Goal: Understand process/instructions: Learn how to perform a task or action

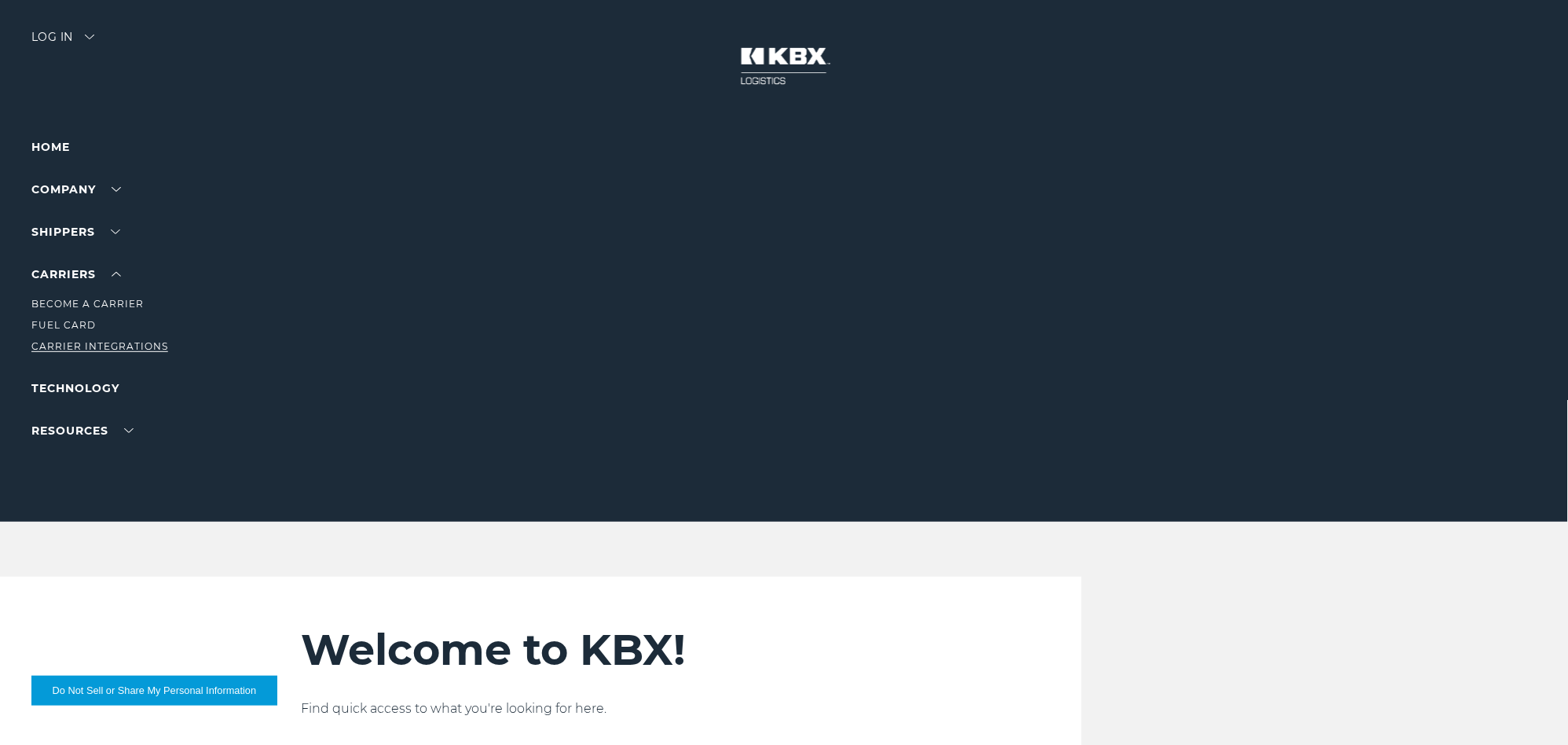
click at [92, 341] on link "Carrier Integrations" at bounding box center [99, 346] width 136 height 12
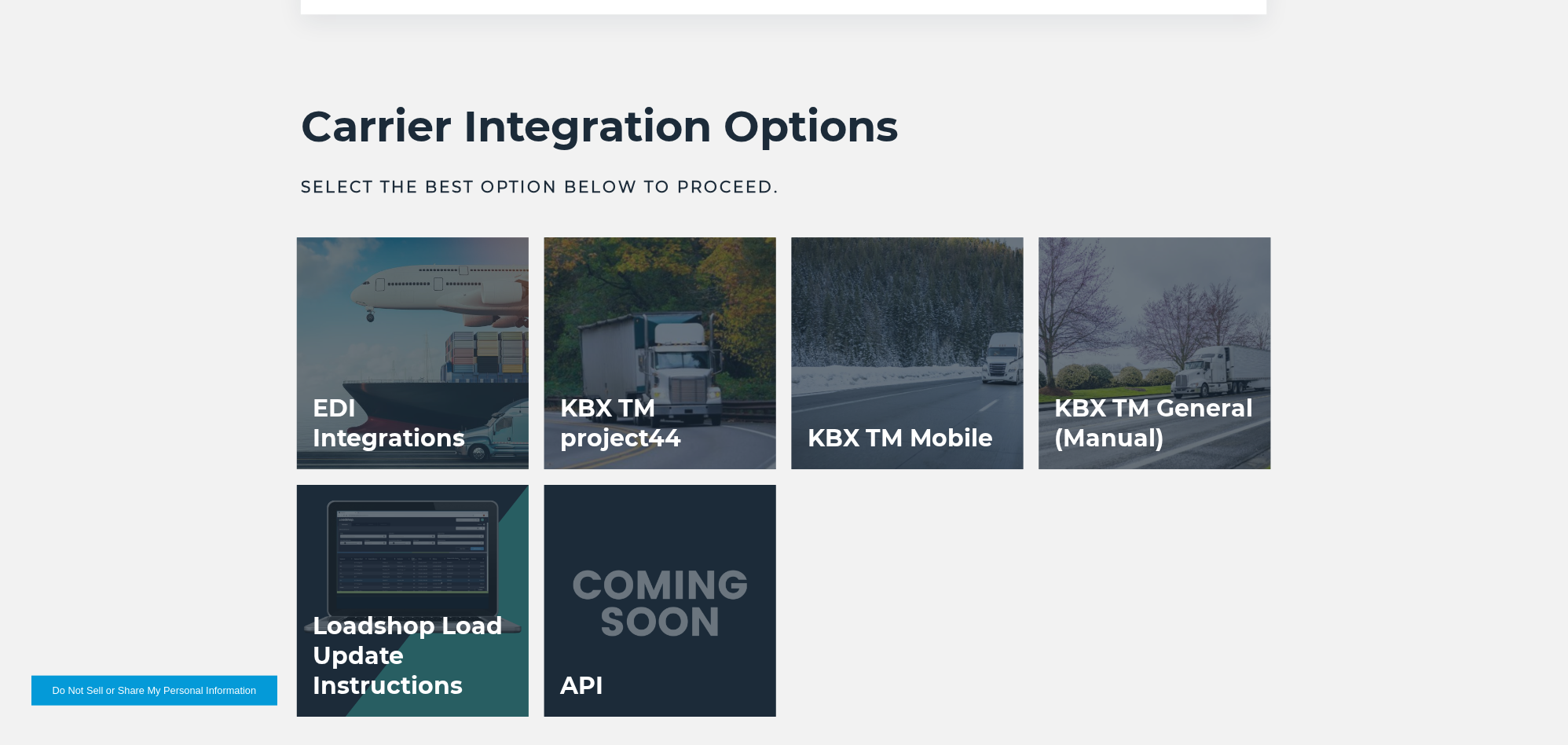
scroll to position [3142, 0]
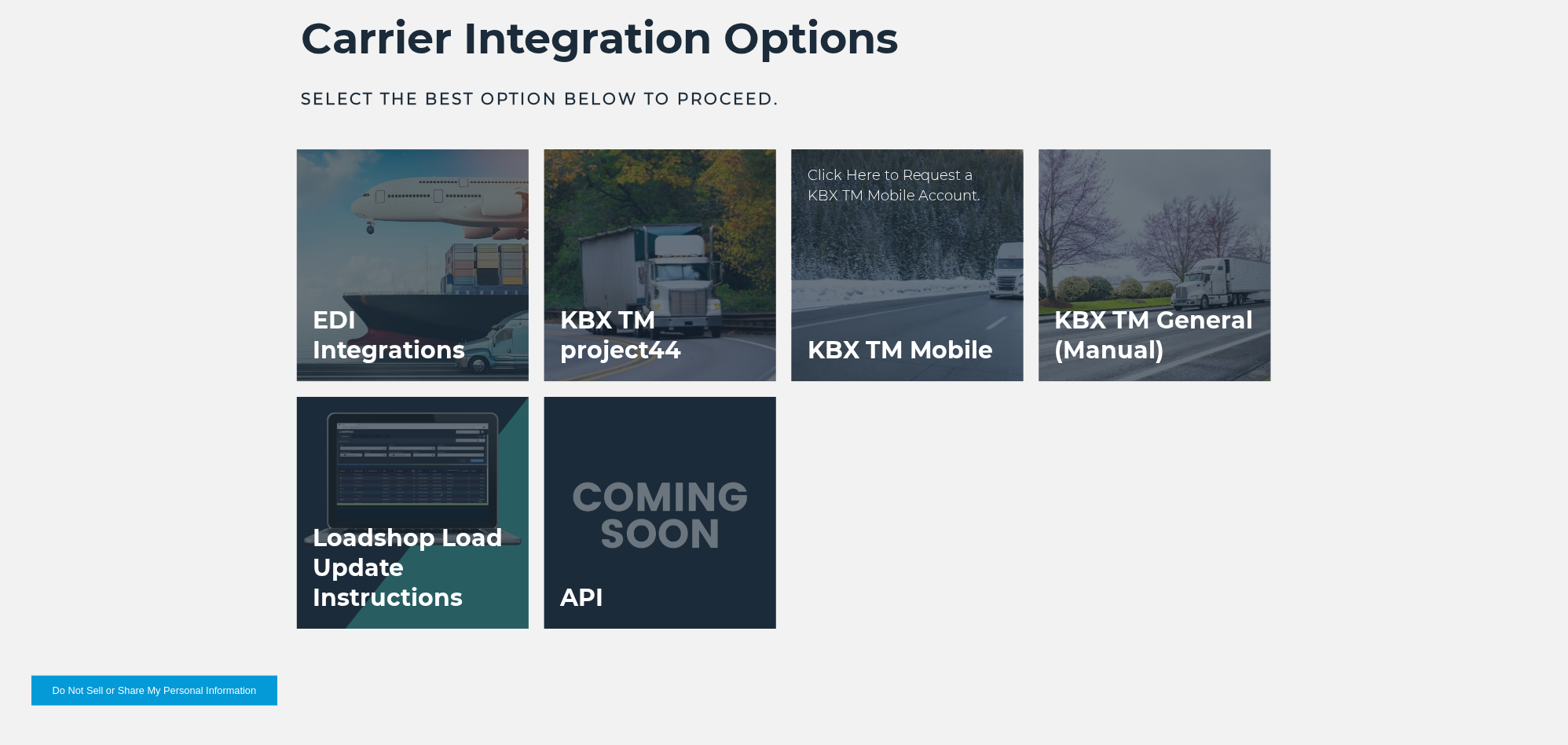
click at [864, 248] on div at bounding box center [907, 265] width 232 height 232
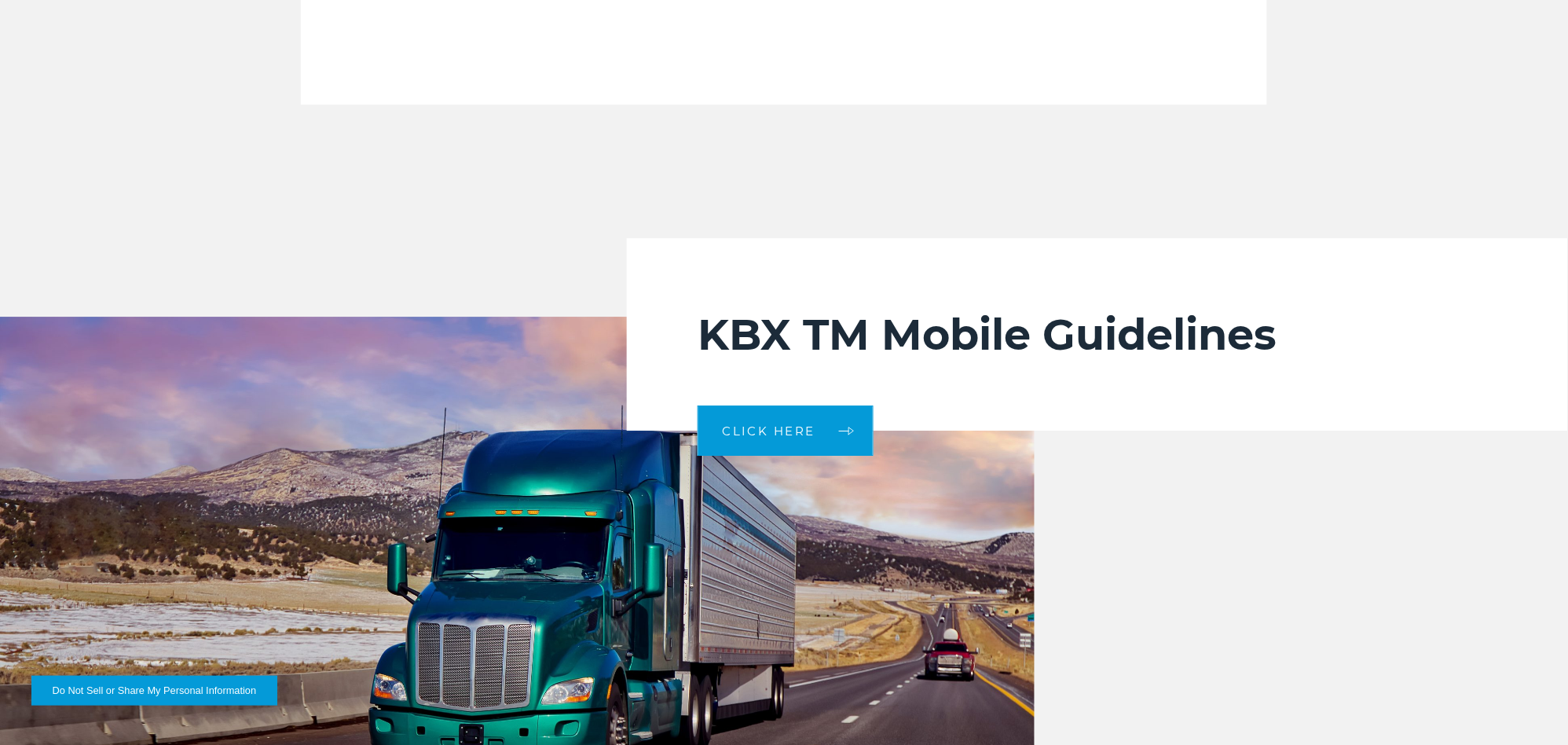
scroll to position [3229, 0]
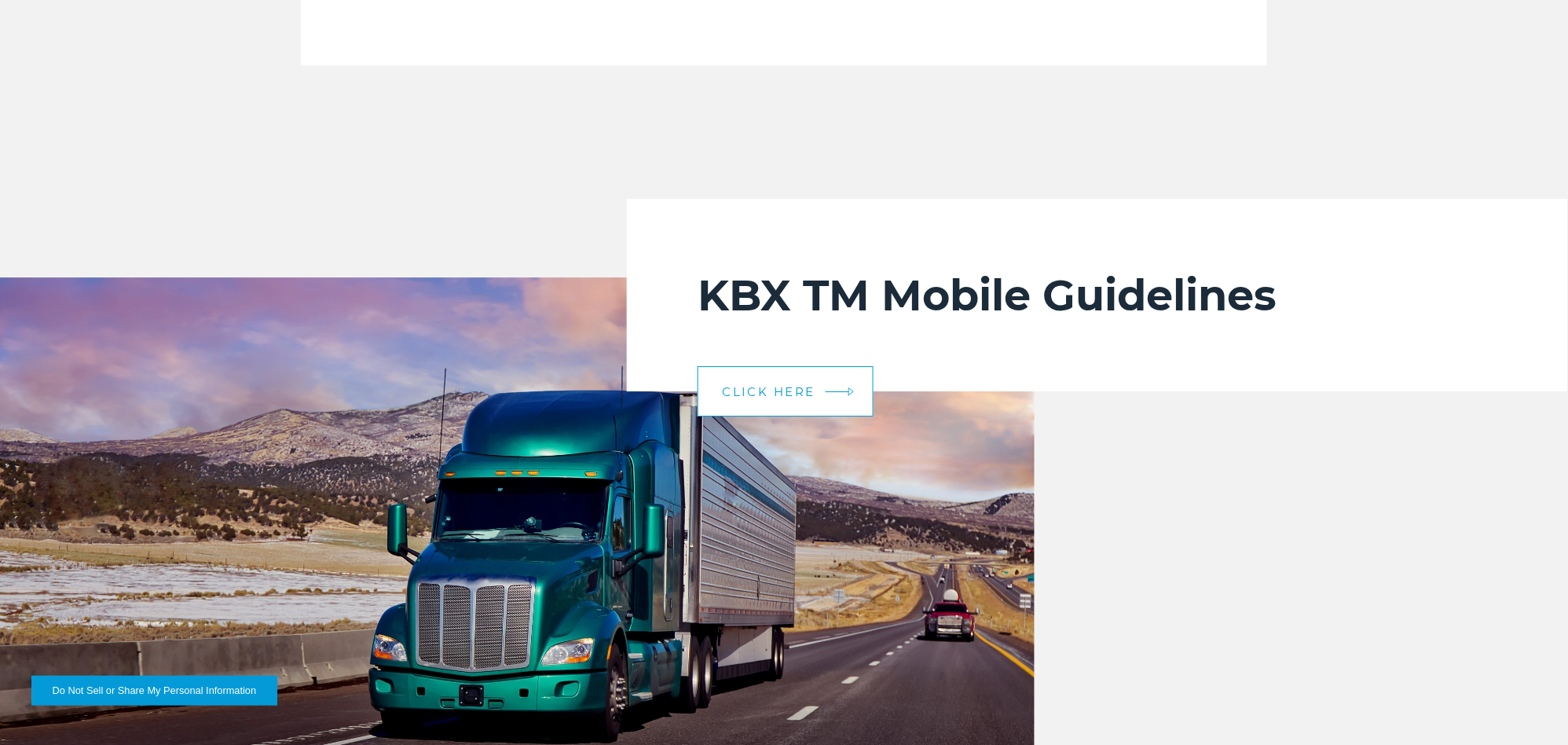
click at [776, 393] on span "CLICK HERE" at bounding box center [769, 391] width 93 height 12
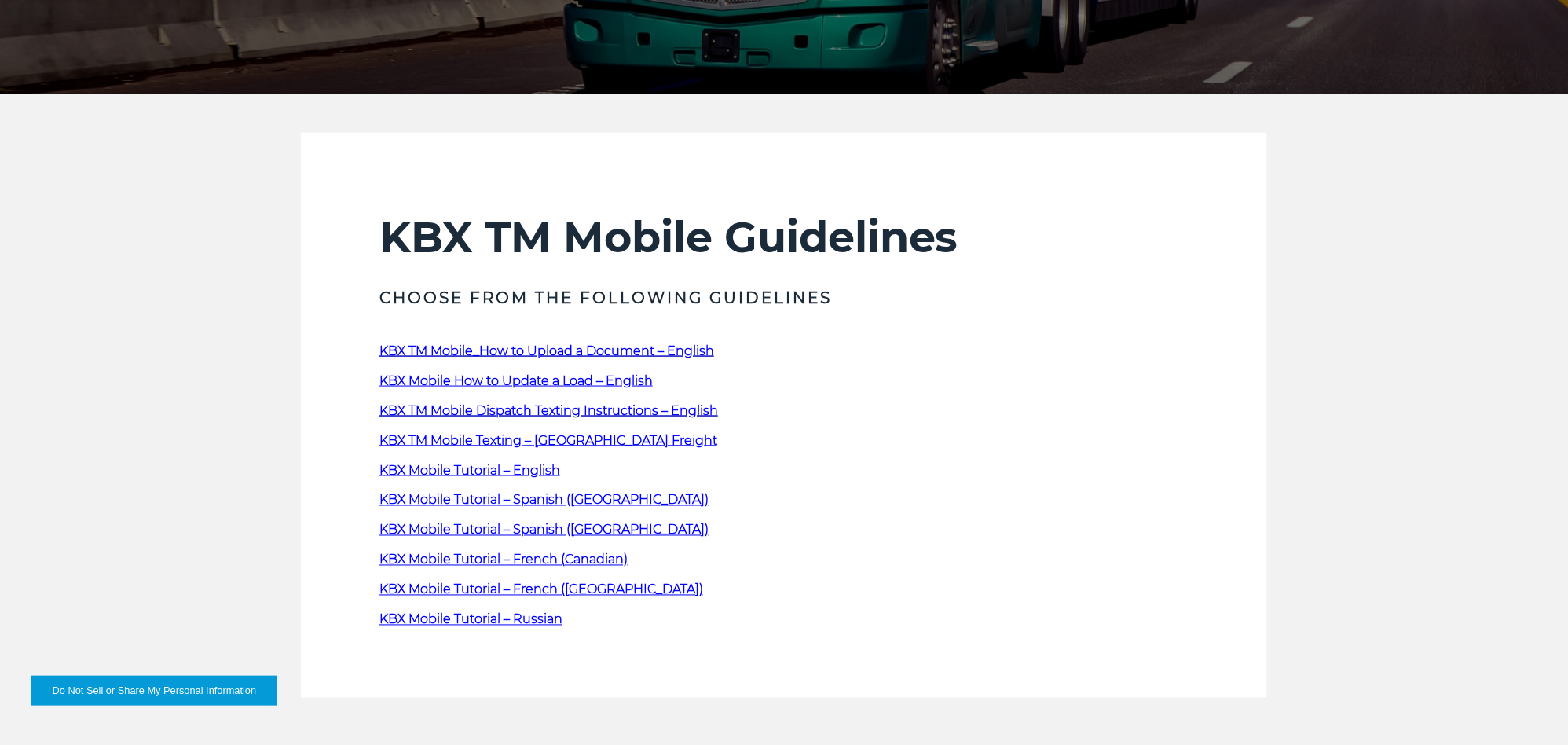
scroll to position [524, 0]
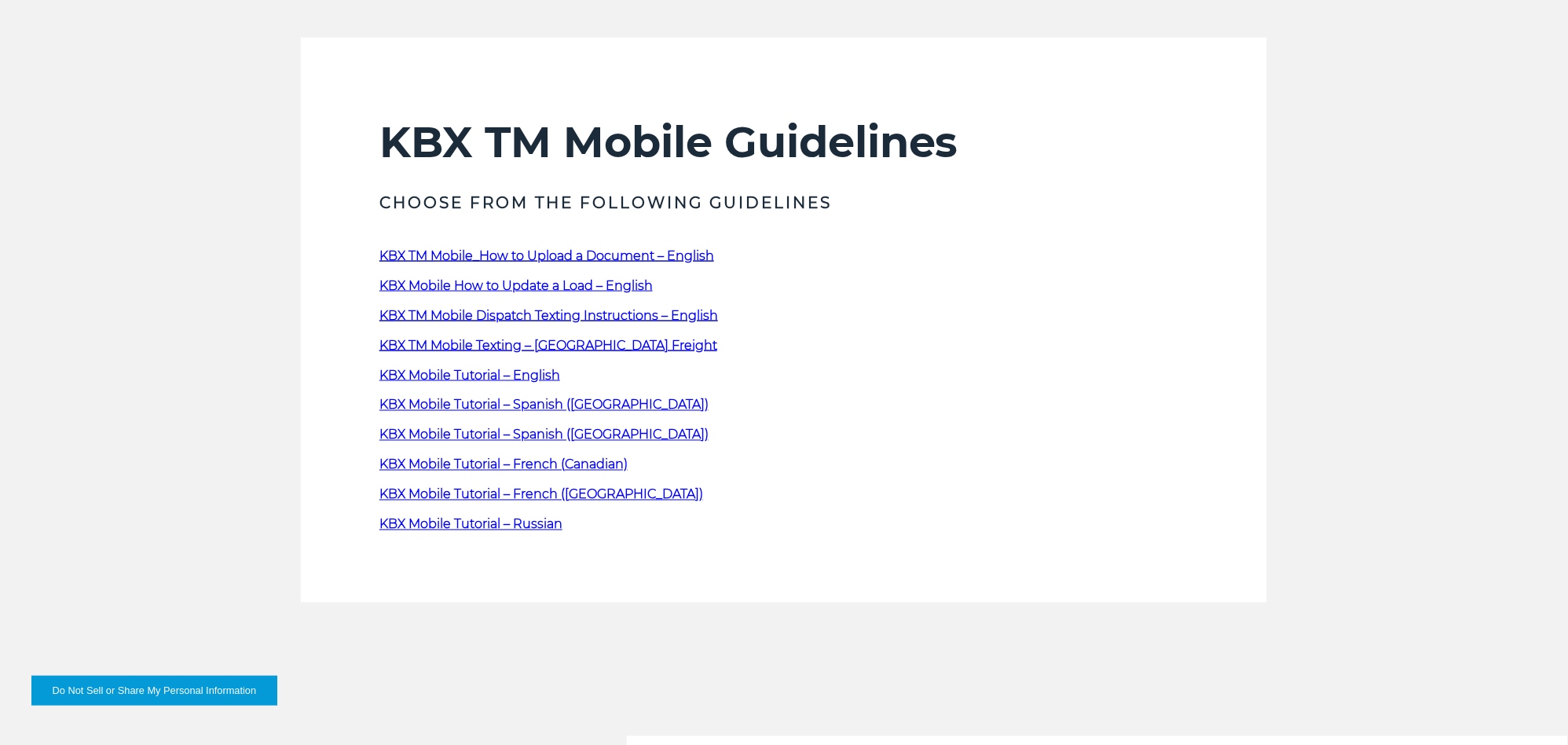
click at [471, 371] on span "KBX Mobile Tutorial – English" at bounding box center [470, 375] width 180 height 15
